Goal: Task Accomplishment & Management: Use online tool/utility

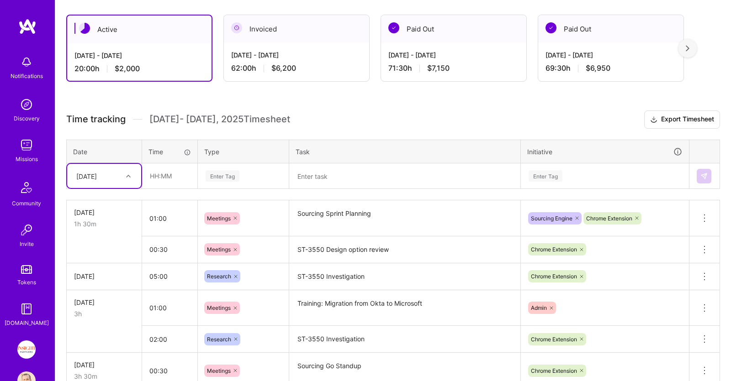
scroll to position [153, 0]
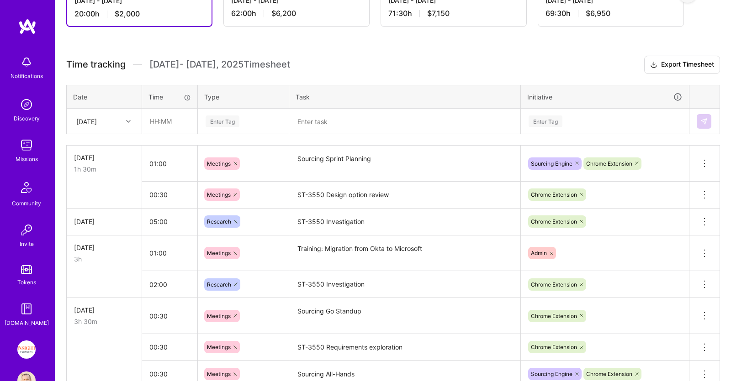
scroll to position [184, 0]
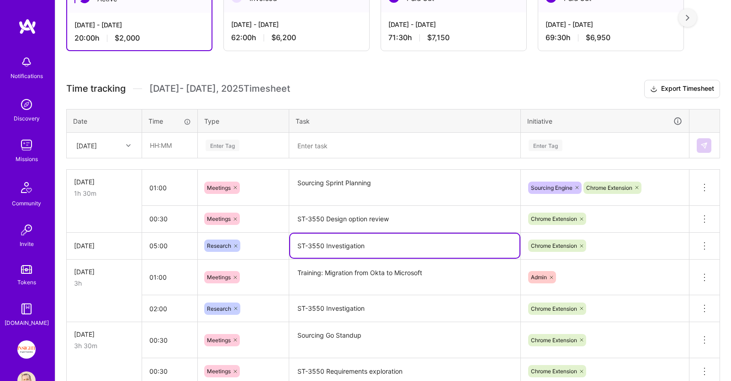
drag, startPoint x: 367, startPoint y: 244, endPoint x: 274, endPoint y: 248, distance: 93.3
click at [290, 248] on textarea "ST-3550 Investigation" at bounding box center [404, 246] width 229 height 24
click at [321, 138] on textarea at bounding box center [404, 146] width 229 height 24
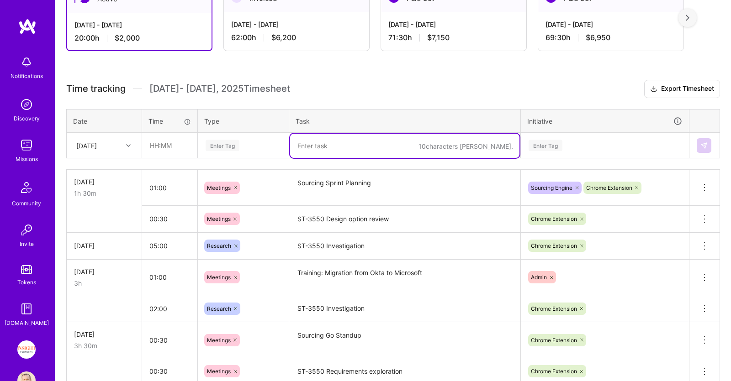
paste textarea "ST-3550 Investigation"
type textarea "ST-3550 Investigation"
click at [238, 141] on div "Enter Tag" at bounding box center [223, 145] width 34 height 14
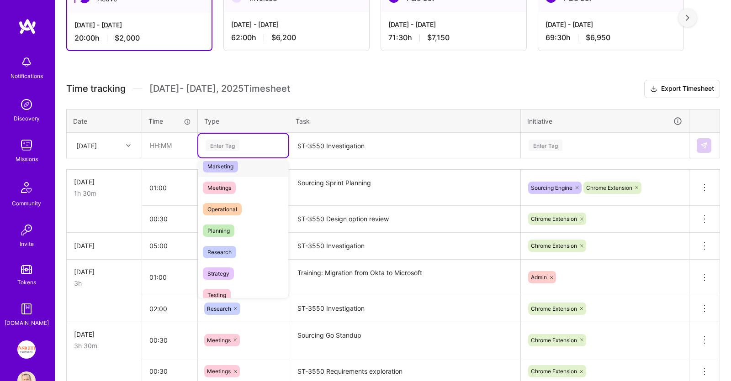
scroll to position [140, 0]
click at [239, 246] on div "Research" at bounding box center [243, 249] width 90 height 21
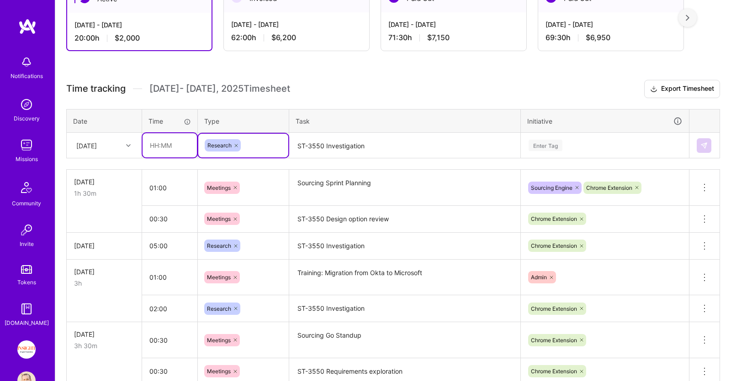
click at [184, 151] on input "text" at bounding box center [170, 145] width 54 height 24
type input "02:00"
click at [533, 139] on div "Enter Tag" at bounding box center [545, 145] width 34 height 14
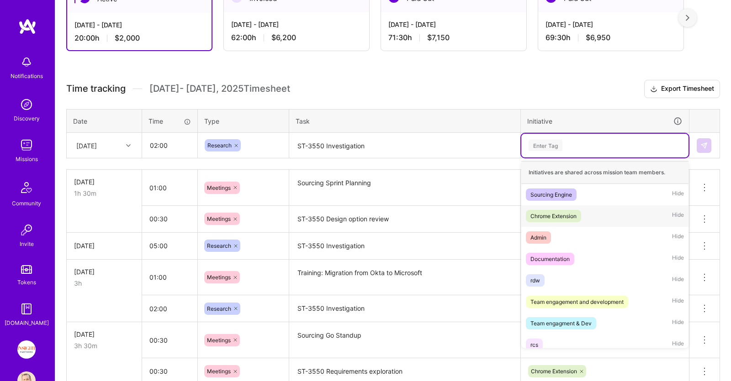
click at [583, 218] on div "Chrome Extension Hide" at bounding box center [604, 216] width 167 height 21
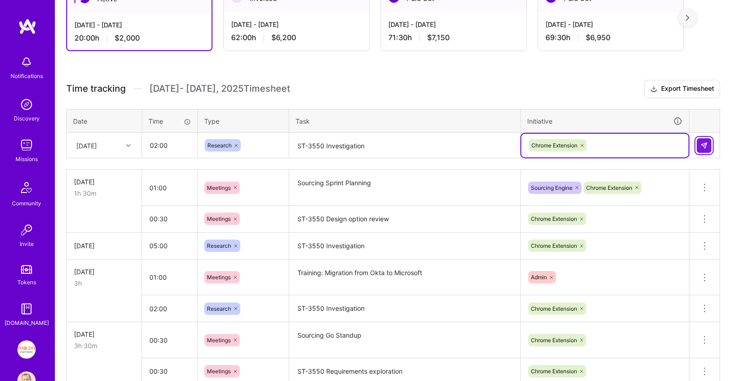
click at [702, 143] on img at bounding box center [703, 145] width 7 height 7
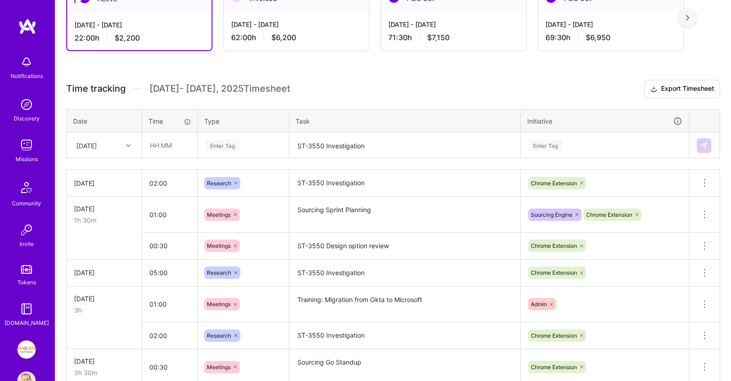
click at [166, 142] on input "text" at bounding box center [170, 145] width 54 height 24
click at [248, 144] on div "Enter Tag" at bounding box center [243, 145] width 77 height 11
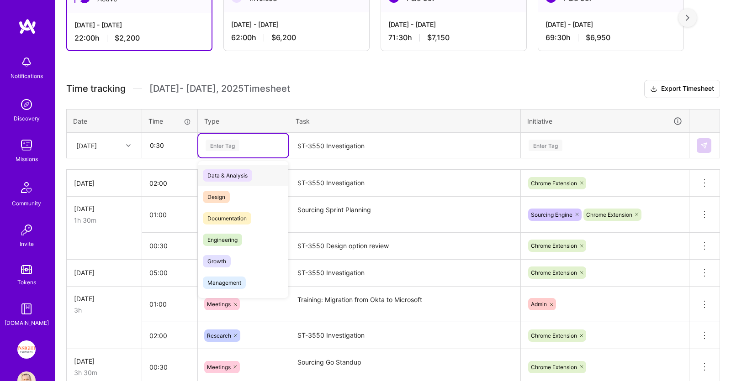
type input "00:30"
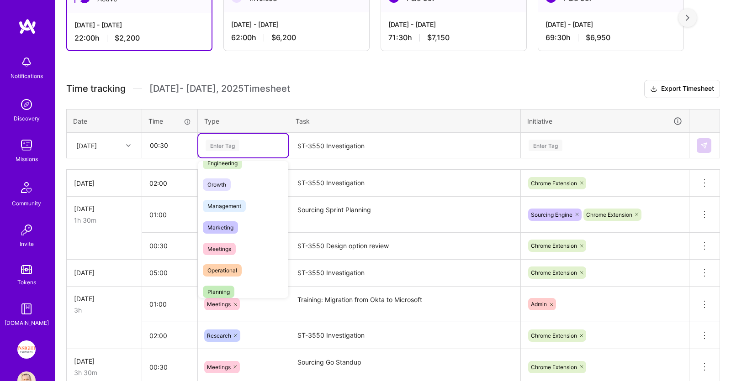
scroll to position [94, 0]
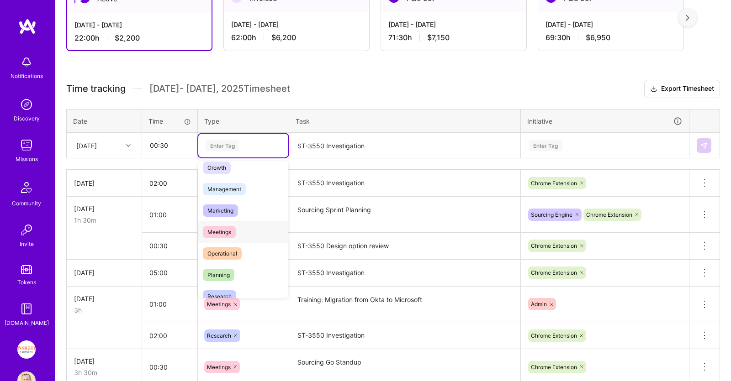
click at [237, 228] on div "Meetings" at bounding box center [243, 232] width 90 height 21
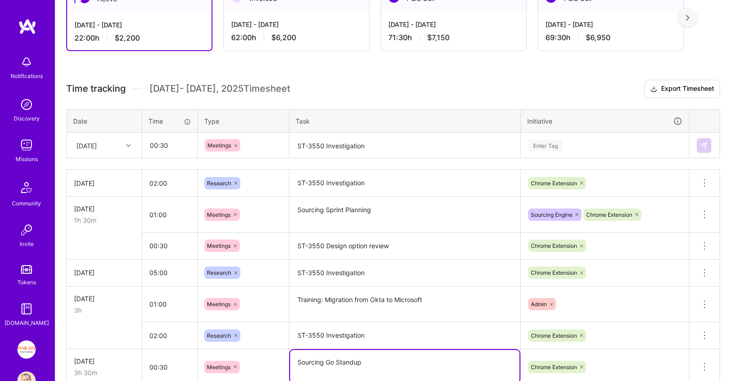
drag, startPoint x: 387, startPoint y: 358, endPoint x: 278, endPoint y: 359, distance: 109.2
click at [290, 359] on textarea "Sourcing Go Standup" at bounding box center [404, 366] width 229 height 33
click at [359, 142] on textarea "ST-3550 Investigation" at bounding box center [404, 146] width 229 height 24
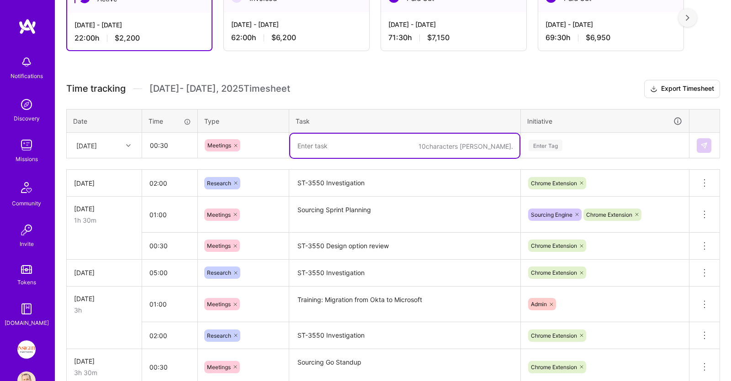
paste textarea "Sourcing Go Standup"
type textarea "Sourcing Go Standup"
click at [534, 151] on div "Enter Tag" at bounding box center [604, 146] width 167 height 24
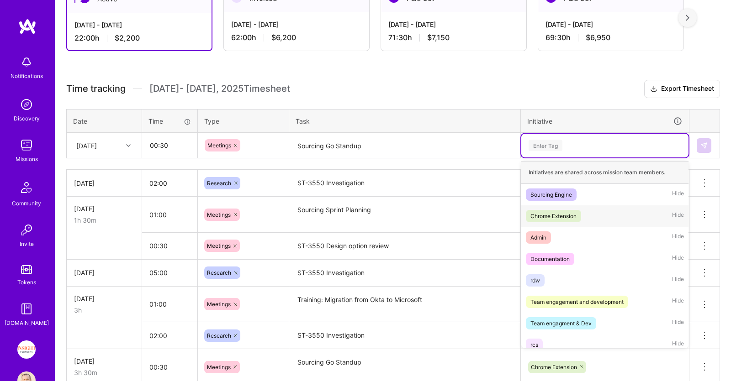
click at [545, 210] on span "Chrome Extension" at bounding box center [553, 216] width 55 height 12
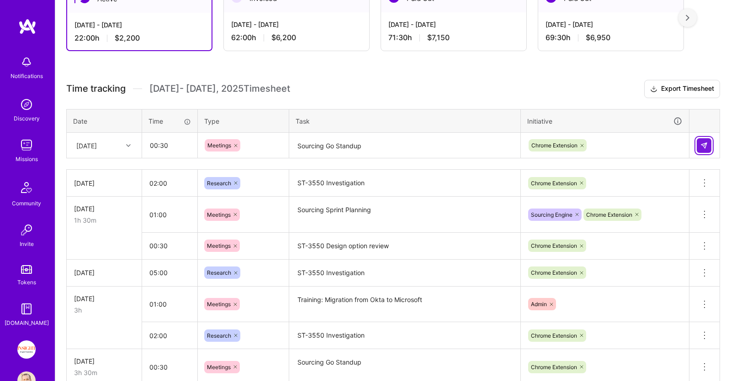
click at [701, 140] on button at bounding box center [704, 145] width 15 height 15
